Goal: Navigation & Orientation: Go to known website

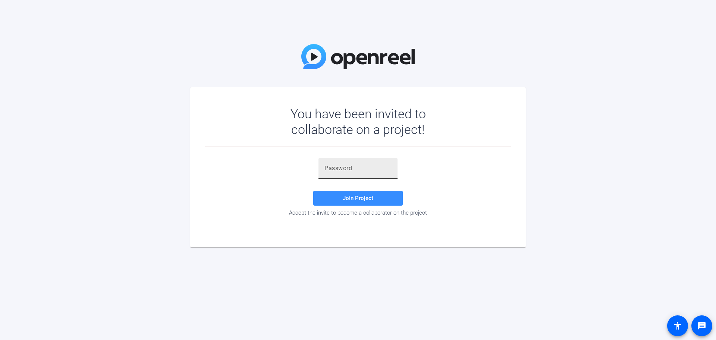
click at [331, 161] on div at bounding box center [357, 168] width 67 height 21
type input "bp4'ro"
click at [351, 202] on span at bounding box center [358, 198] width 90 height 18
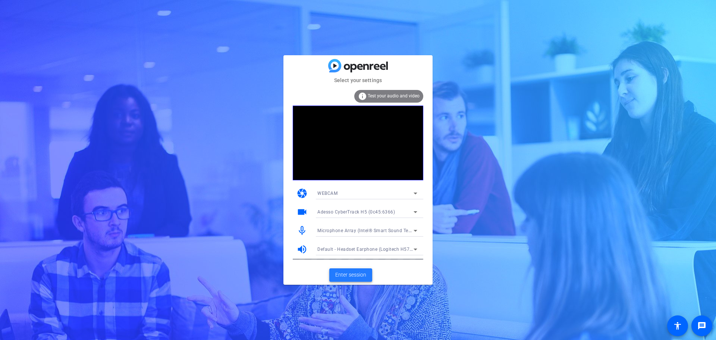
click at [341, 275] on span "Enter session" at bounding box center [350, 275] width 31 height 8
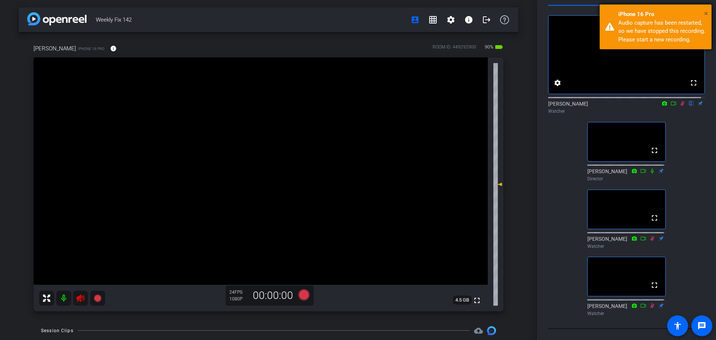
click at [707, 15] on span "×" at bounding box center [706, 13] width 4 height 9
